Goal: Obtain resource: Obtain resource

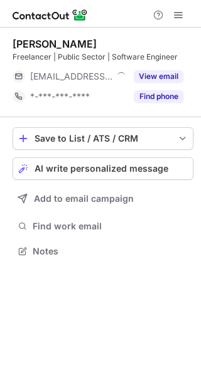
scroll to position [243, 201]
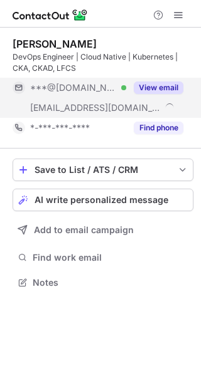
scroll to position [274, 201]
click at [162, 93] on button "View email" at bounding box center [159, 87] width 50 height 13
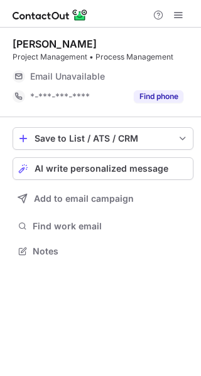
scroll to position [243, 201]
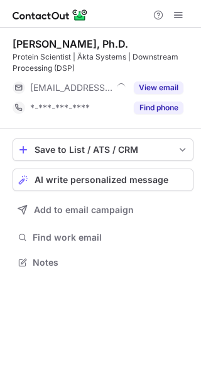
scroll to position [254, 201]
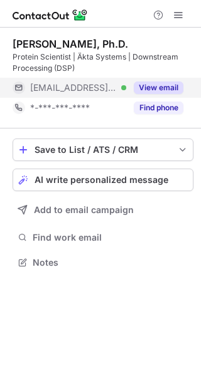
click at [171, 83] on button "View email" at bounding box center [159, 87] width 50 height 13
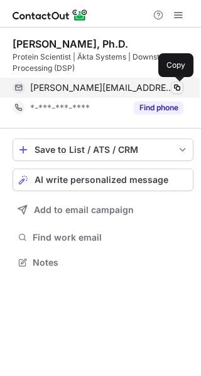
click at [176, 85] on span at bounding box center [177, 88] width 10 height 10
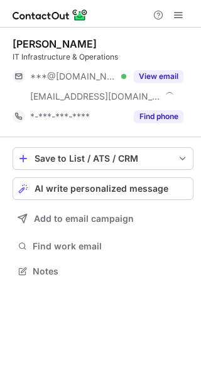
scroll to position [263, 201]
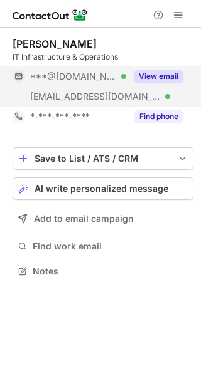
click at [160, 74] on button "View email" at bounding box center [159, 76] width 50 height 13
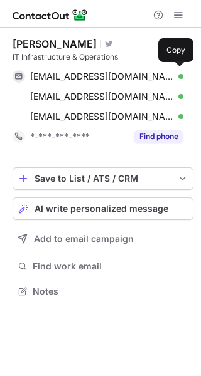
scroll to position [283, 201]
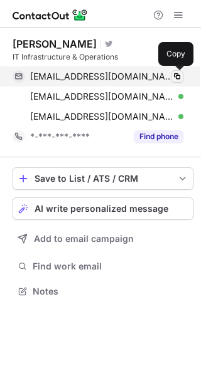
click at [177, 76] on span at bounding box center [177, 76] width 10 height 10
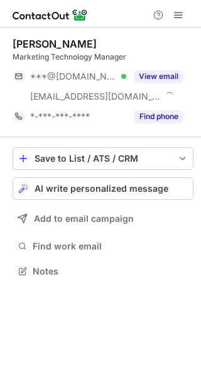
scroll to position [263, 201]
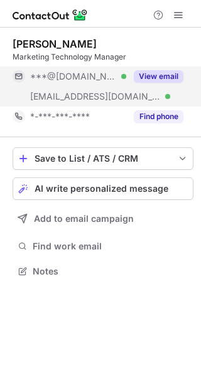
click at [160, 76] on button "View email" at bounding box center [159, 76] width 50 height 13
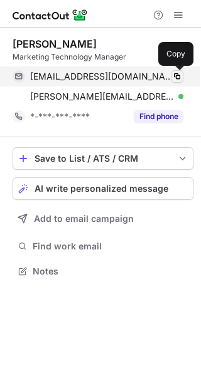
click at [172, 78] on span at bounding box center [177, 76] width 10 height 10
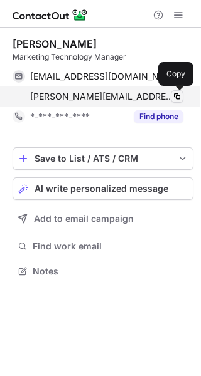
click at [180, 98] on span at bounding box center [177, 97] width 10 height 10
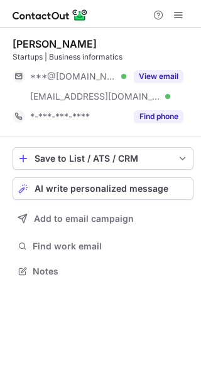
scroll to position [263, 201]
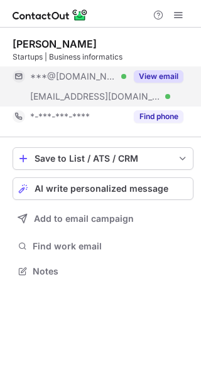
click at [153, 76] on button "View email" at bounding box center [159, 76] width 50 height 13
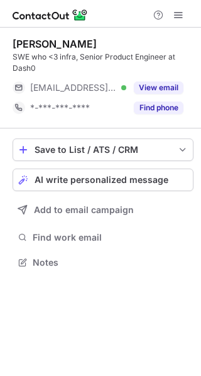
scroll to position [254, 201]
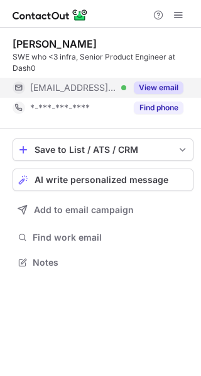
click at [171, 93] on button "View email" at bounding box center [159, 87] width 50 height 13
